Goal: Check status: Check status

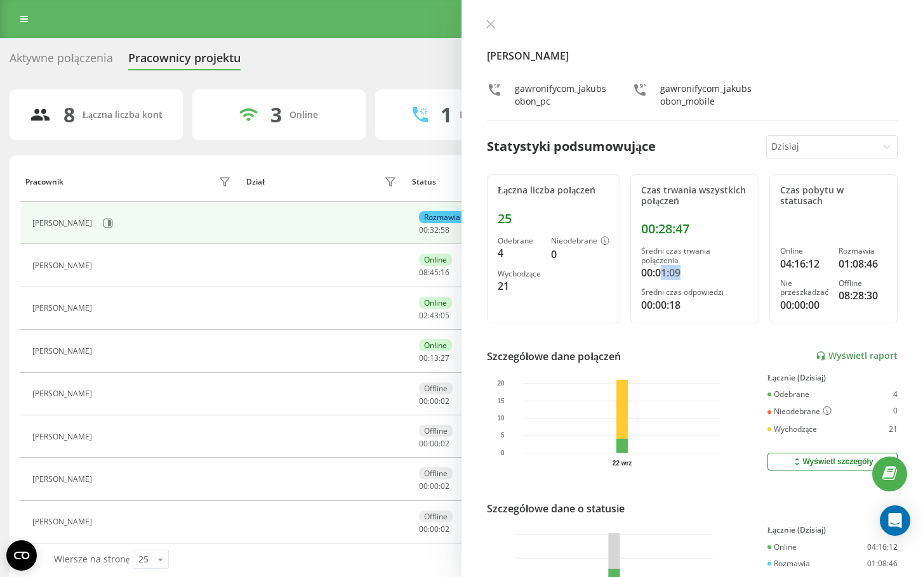
drag, startPoint x: 662, startPoint y: 273, endPoint x: 682, endPoint y: 277, distance: 20.6
click at [682, 277] on div "00:01:09" at bounding box center [694, 272] width 107 height 15
drag, startPoint x: 694, startPoint y: 229, endPoint x: 645, endPoint y: 231, distance: 48.9
click at [645, 231] on div "00:28:47" at bounding box center [694, 228] width 107 height 15
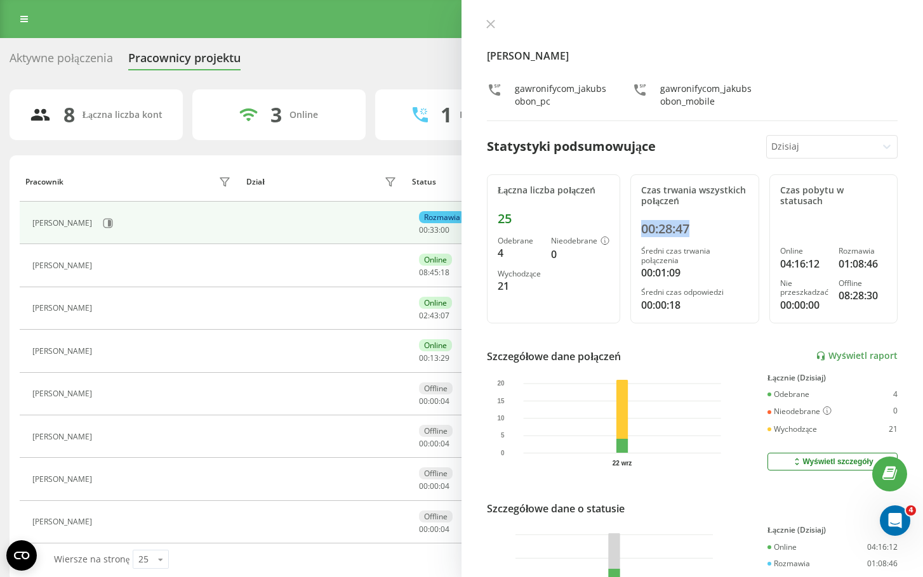
click at [692, 227] on div "00:28:47" at bounding box center [694, 228] width 107 height 15
drag, startPoint x: 511, startPoint y: 283, endPoint x: 496, endPoint y: 220, distance: 64.6
click at [496, 220] on div "Łączna liczba połączeń 25 Odebrane 4 Nieodebrane 0 Wychodzące 21" at bounding box center [553, 248] width 133 height 149
click at [562, 257] on div "0" at bounding box center [580, 254] width 58 height 15
click at [486, 25] on icon at bounding box center [490, 24] width 9 height 9
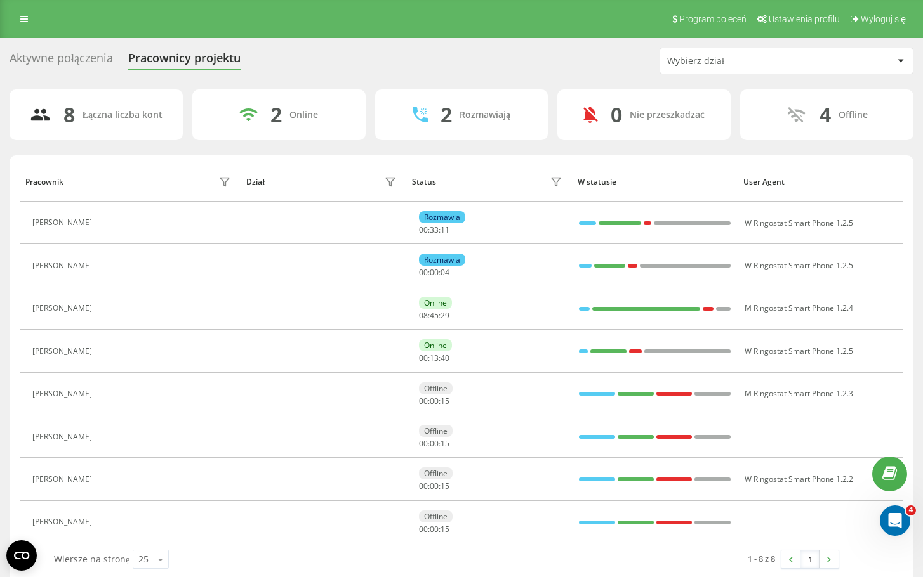
click at [492, 113] on div "Rozmawiają" at bounding box center [484, 115] width 51 height 11
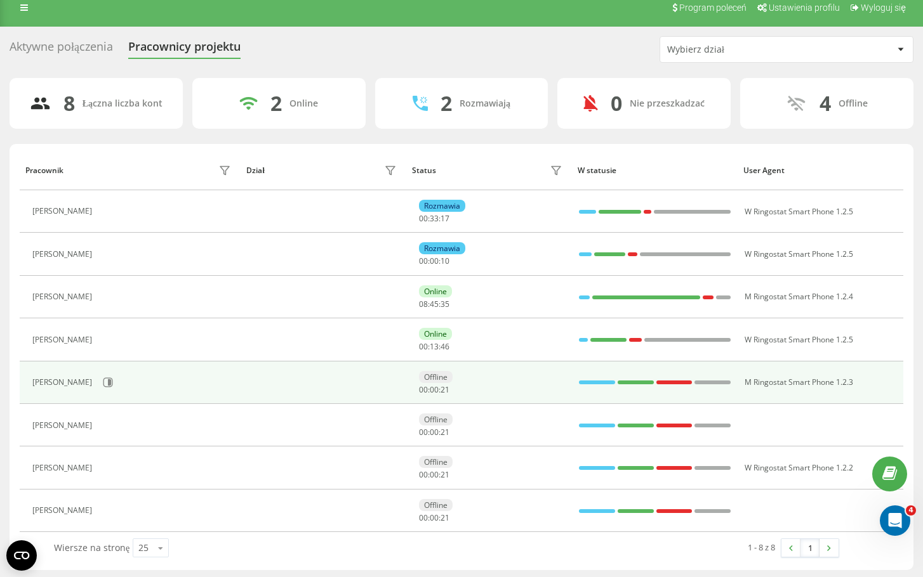
scroll to position [14, 0]
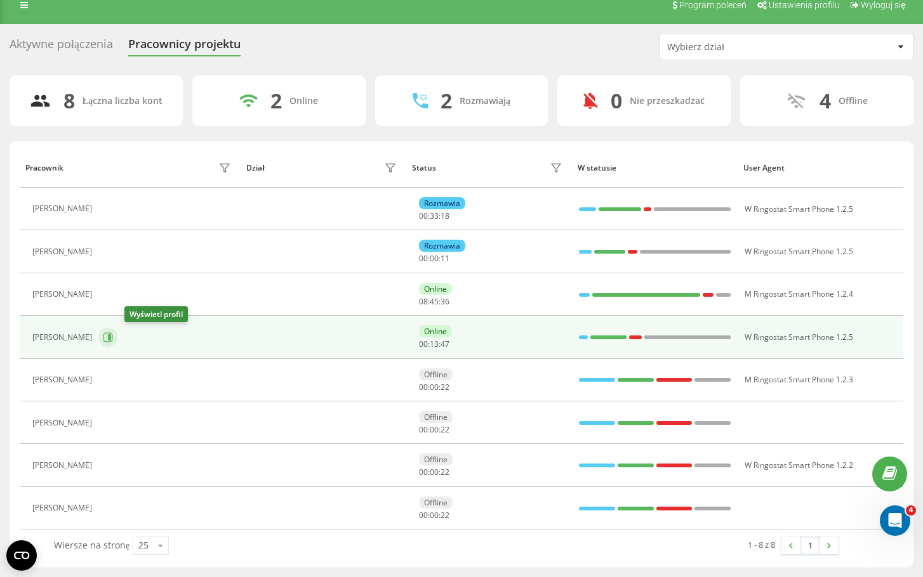
click at [113, 337] on icon at bounding box center [108, 337] width 10 height 10
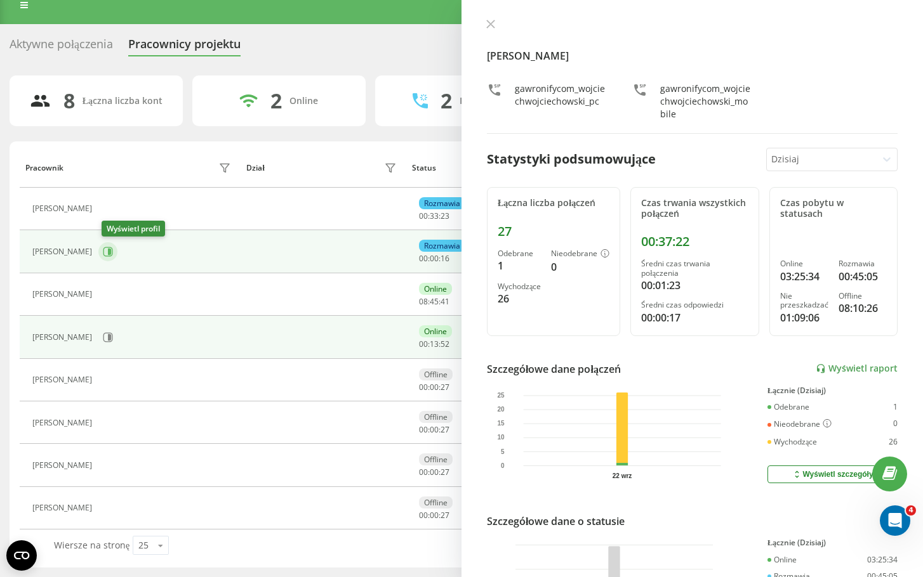
click at [110, 253] on icon at bounding box center [108, 252] width 10 height 10
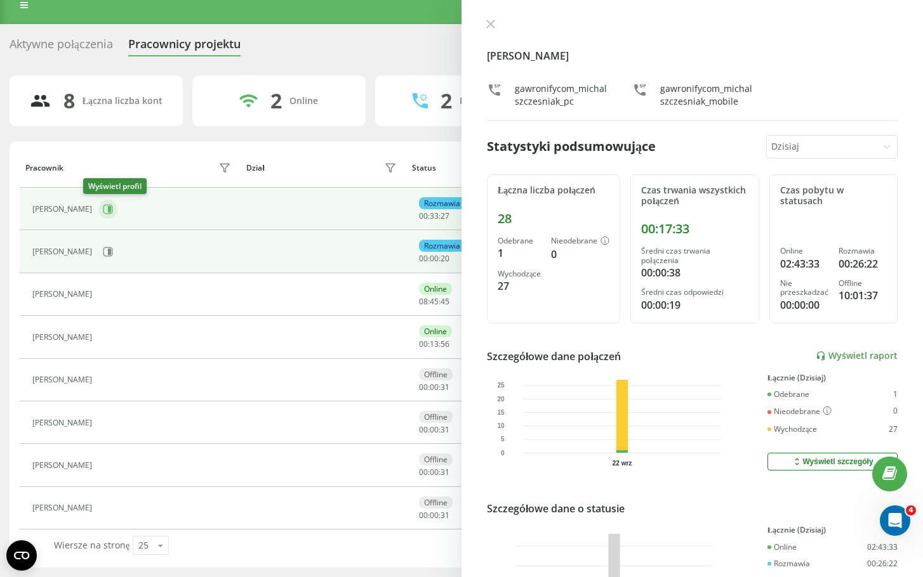
click at [103, 206] on icon at bounding box center [108, 209] width 10 height 10
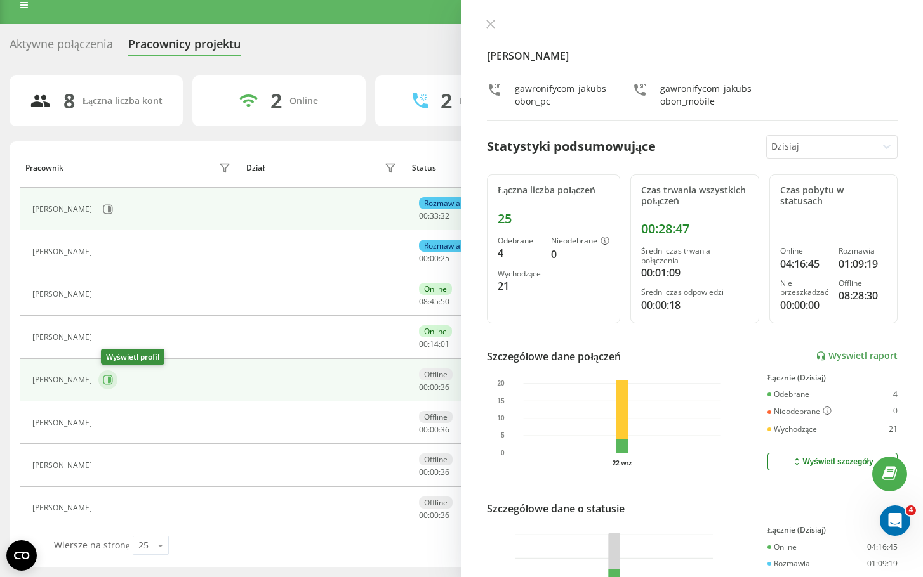
click at [111, 379] on icon at bounding box center [109, 380] width 3 height 6
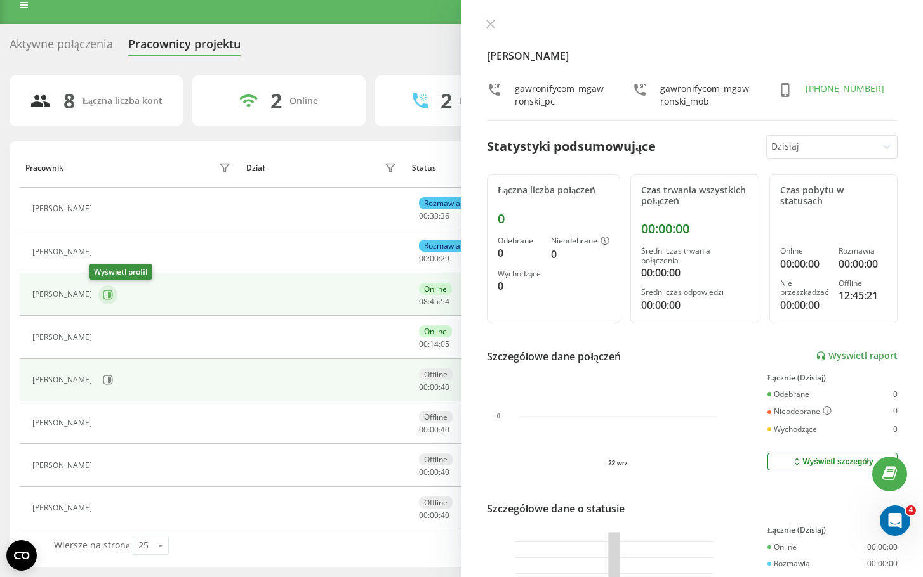
click at [103, 292] on icon at bounding box center [108, 295] width 10 height 10
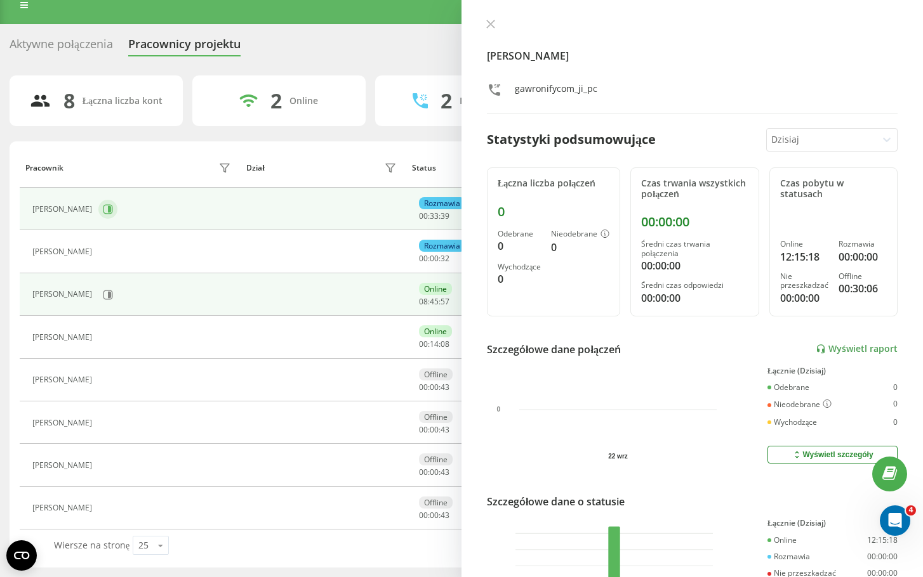
click at [103, 207] on icon at bounding box center [108, 209] width 10 height 10
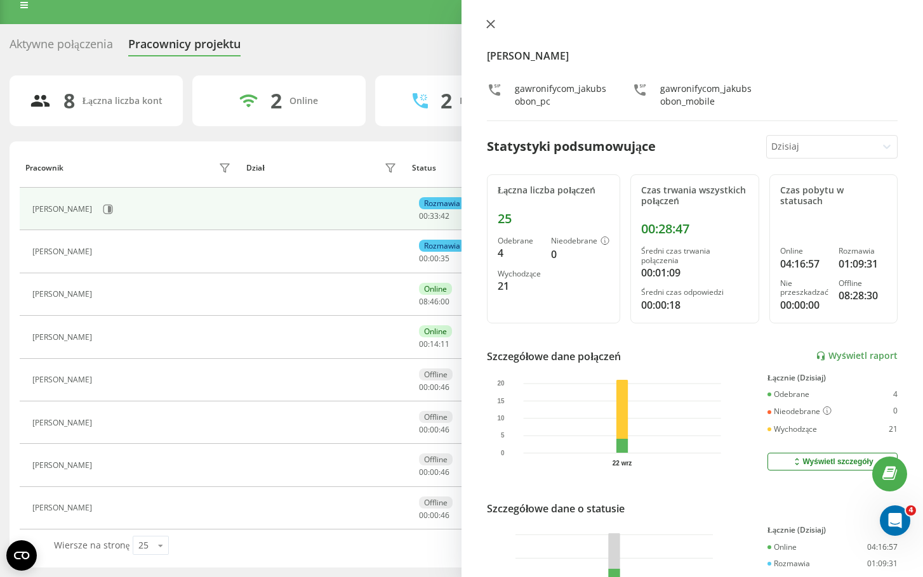
click at [494, 23] on icon at bounding box center [490, 24] width 9 height 9
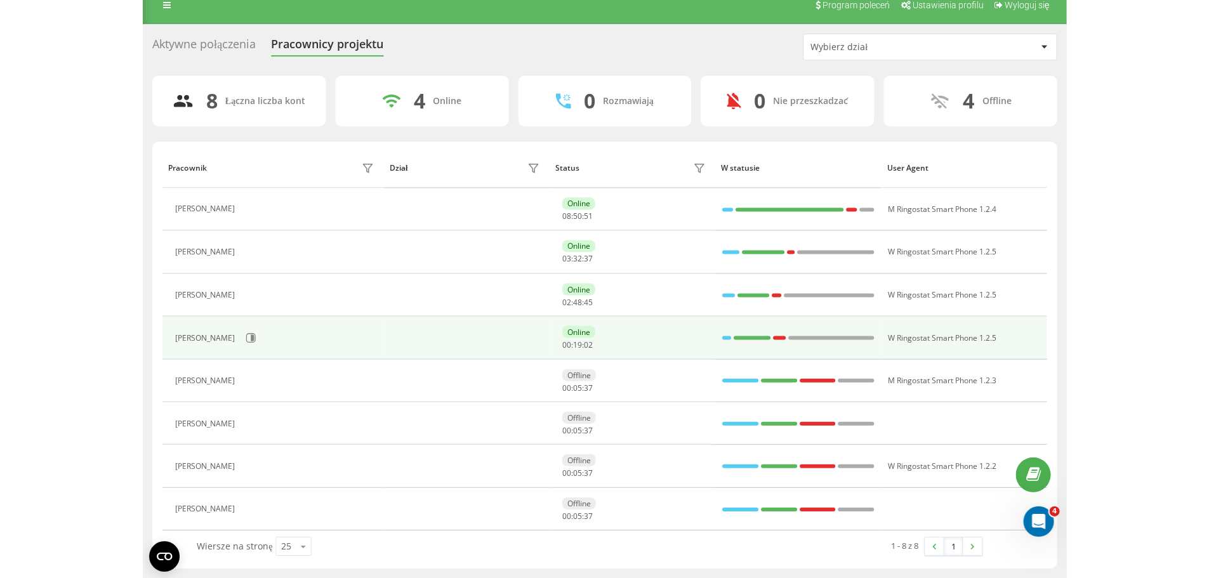
scroll to position [13, 0]
